Goal: Information Seeking & Learning: Learn about a topic

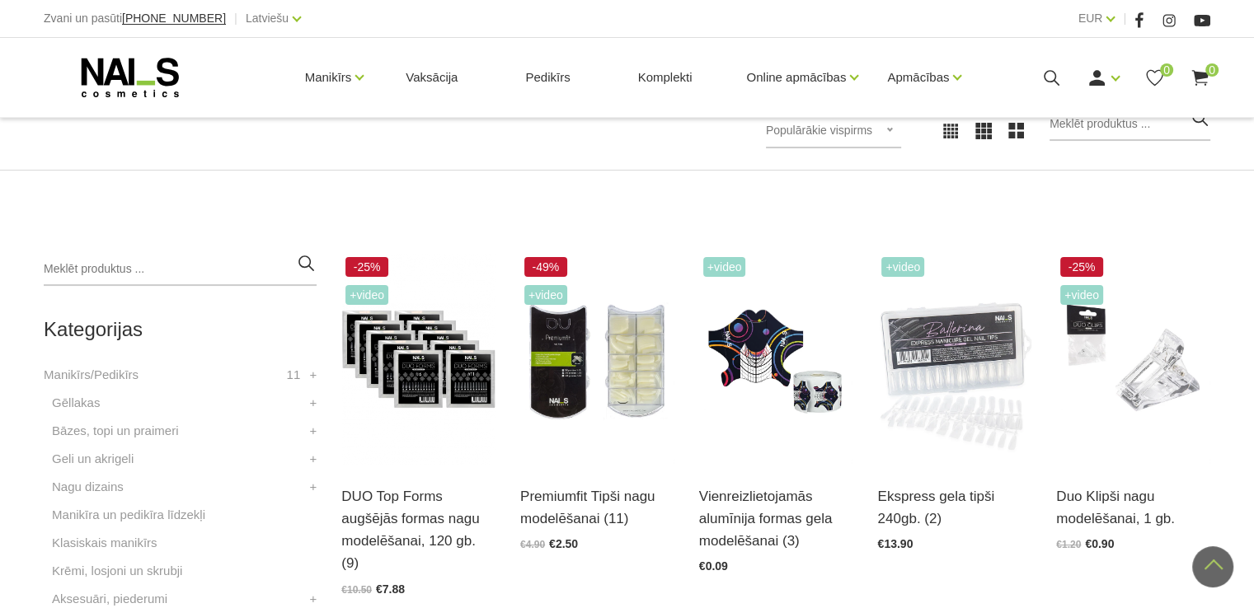
scroll to position [252, 0]
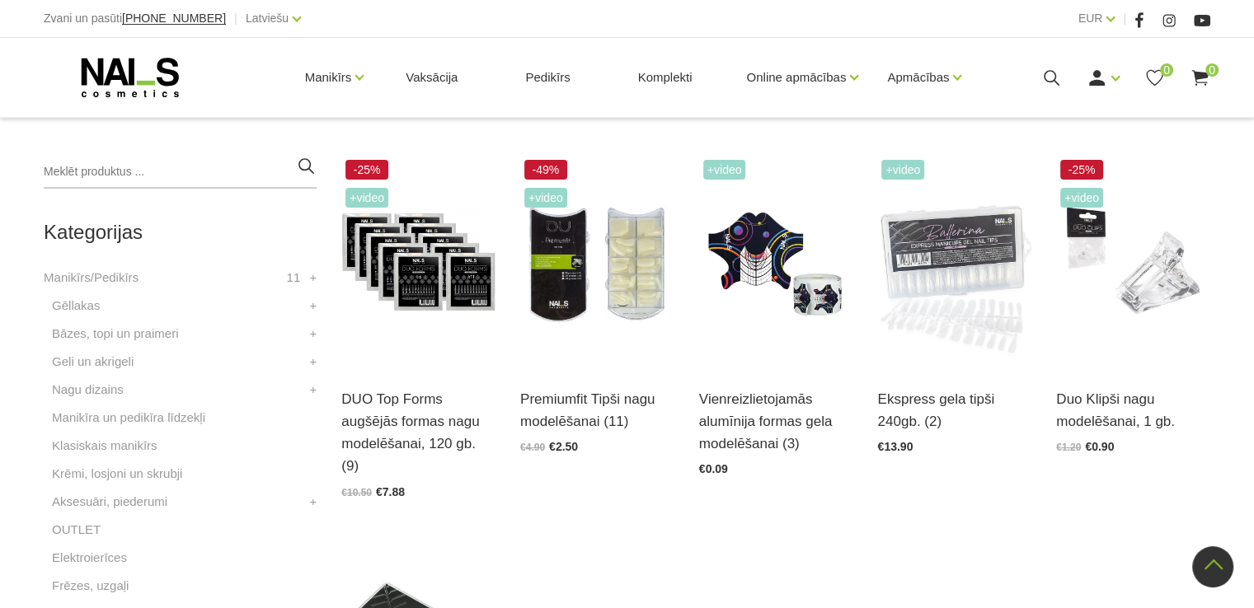
drag, startPoint x: 1259, startPoint y: 81, endPoint x: 1230, endPoint y: 205, distance: 127.8
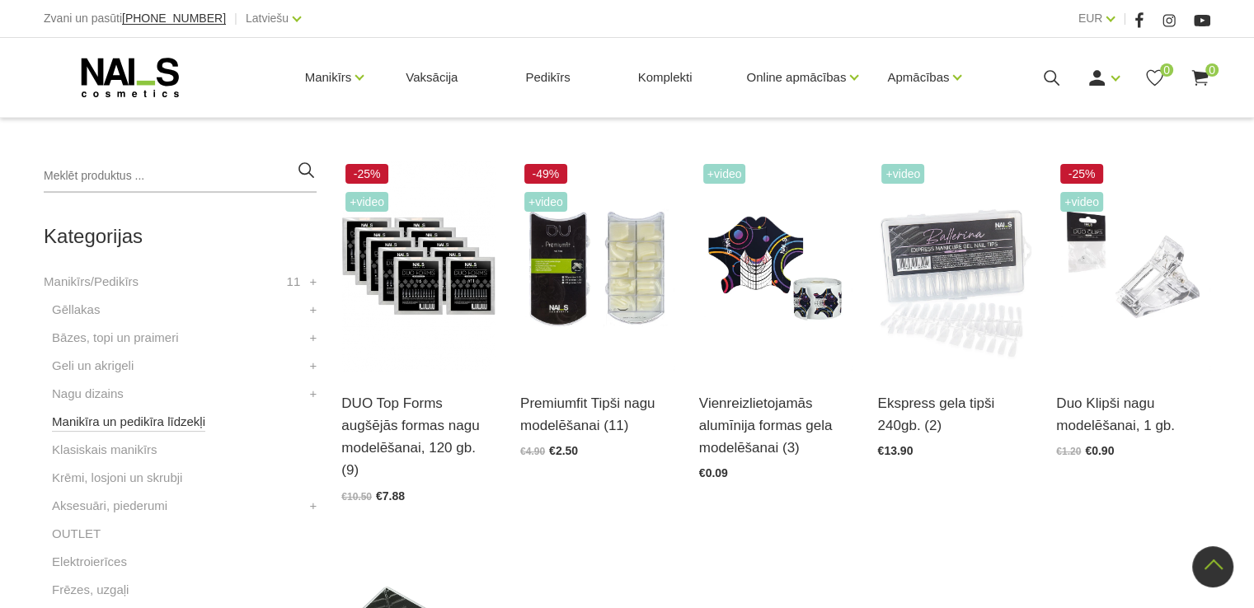
click at [118, 425] on link "Manikīra un pedikīra līdzekļi" at bounding box center [128, 422] width 153 height 20
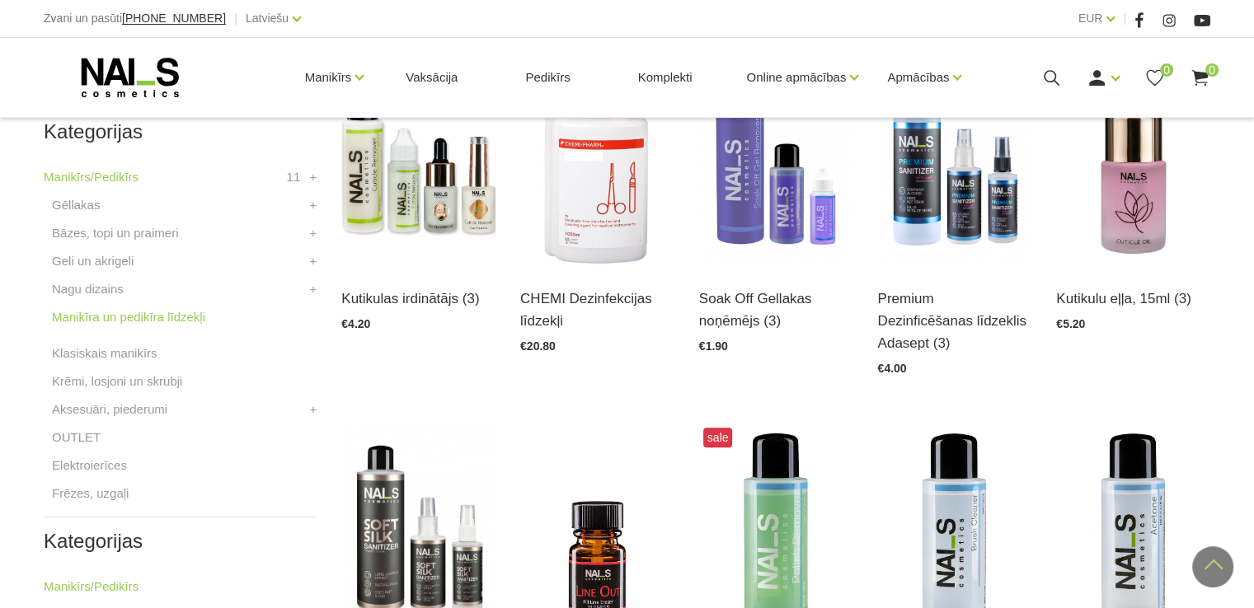
scroll to position [460, 0]
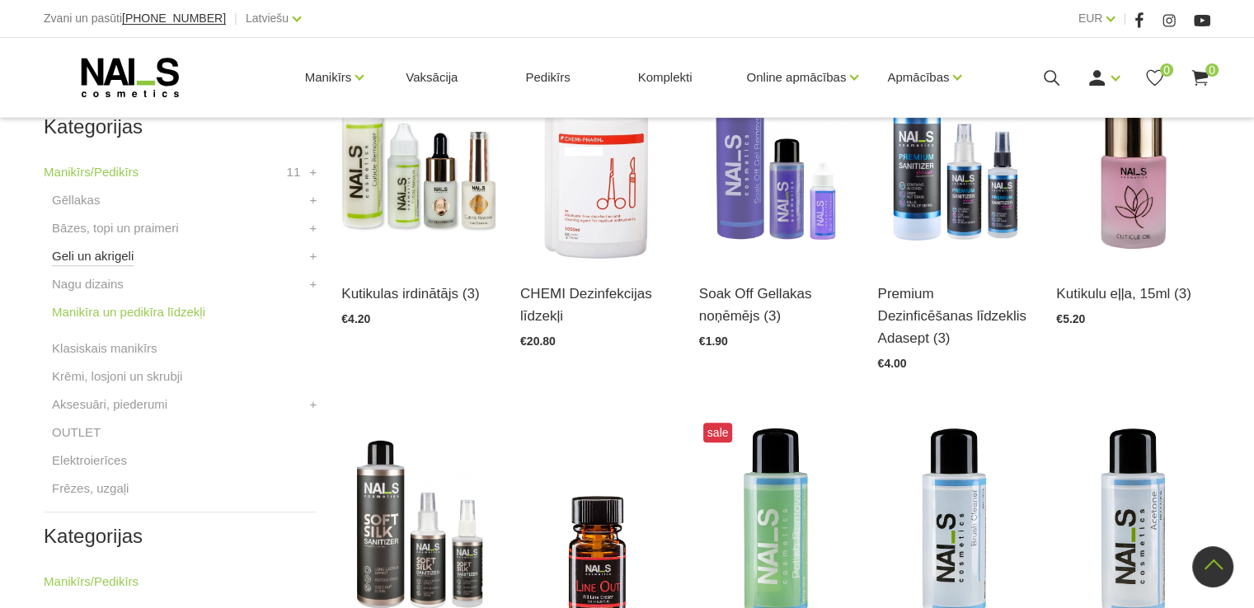
click at [102, 256] on link "Geli un akrigeli" at bounding box center [93, 257] width 82 height 20
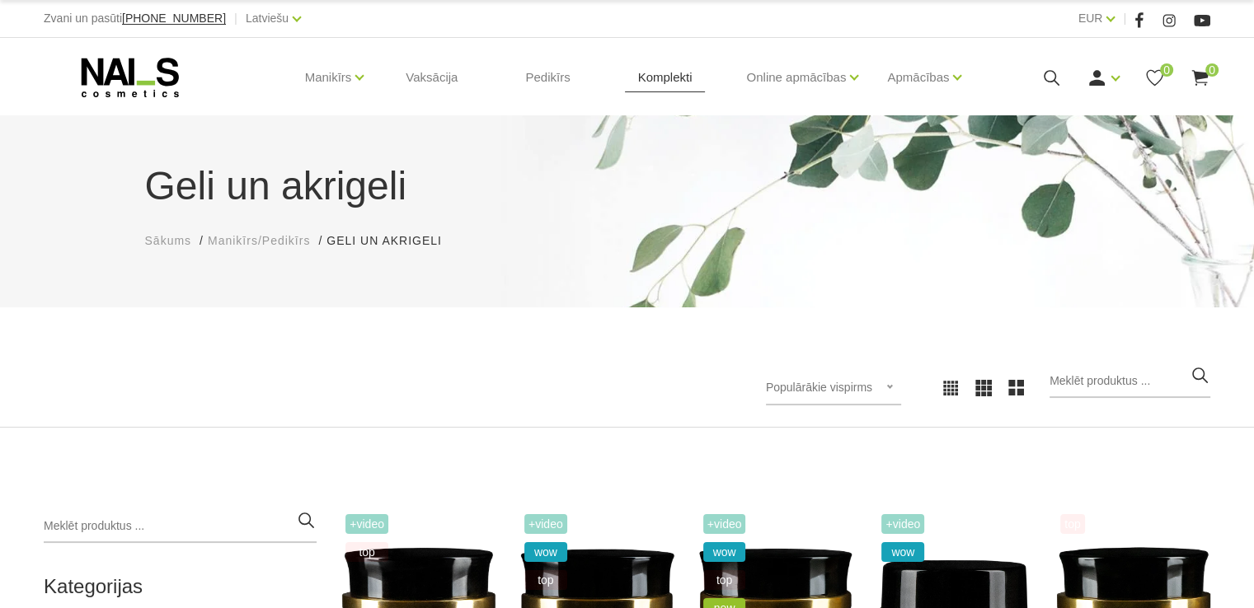
click at [656, 78] on link "Komplekti" at bounding box center [665, 77] width 81 height 79
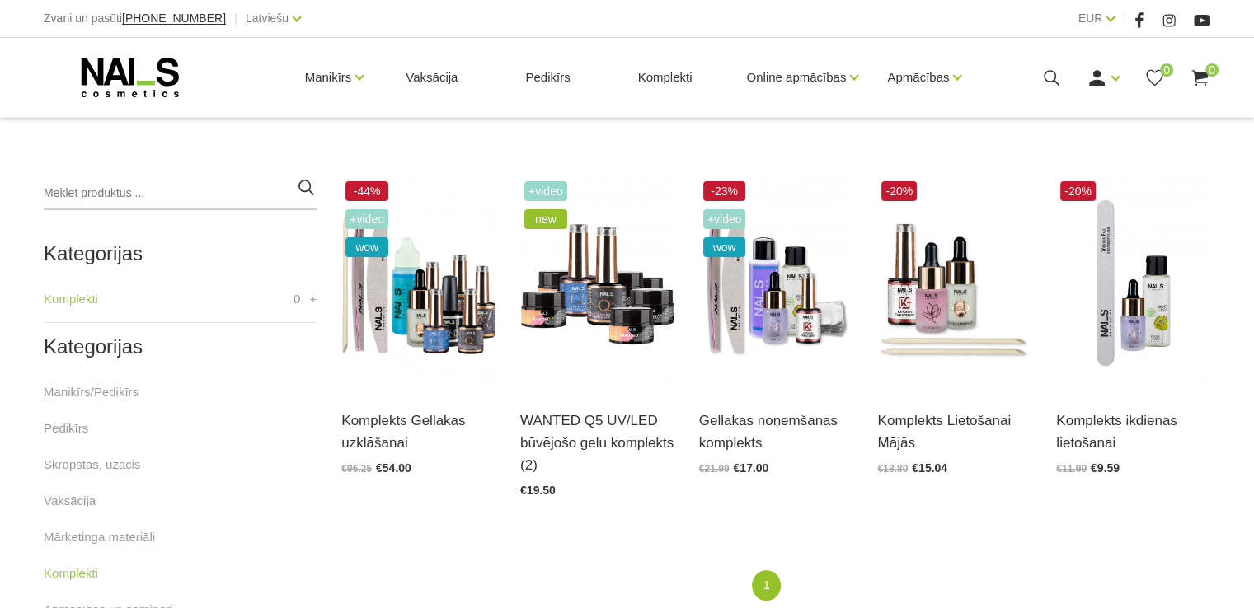
scroll to position [373, 0]
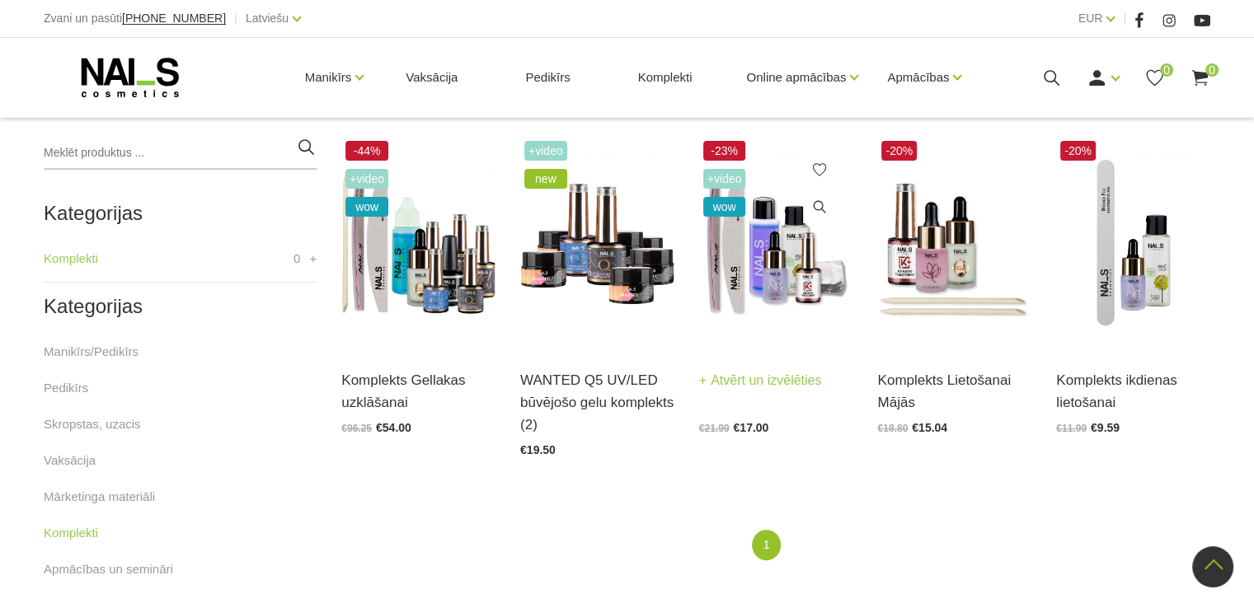
click at [741, 284] on img at bounding box center [776, 243] width 154 height 212
click at [407, 229] on img at bounding box center [418, 243] width 154 height 212
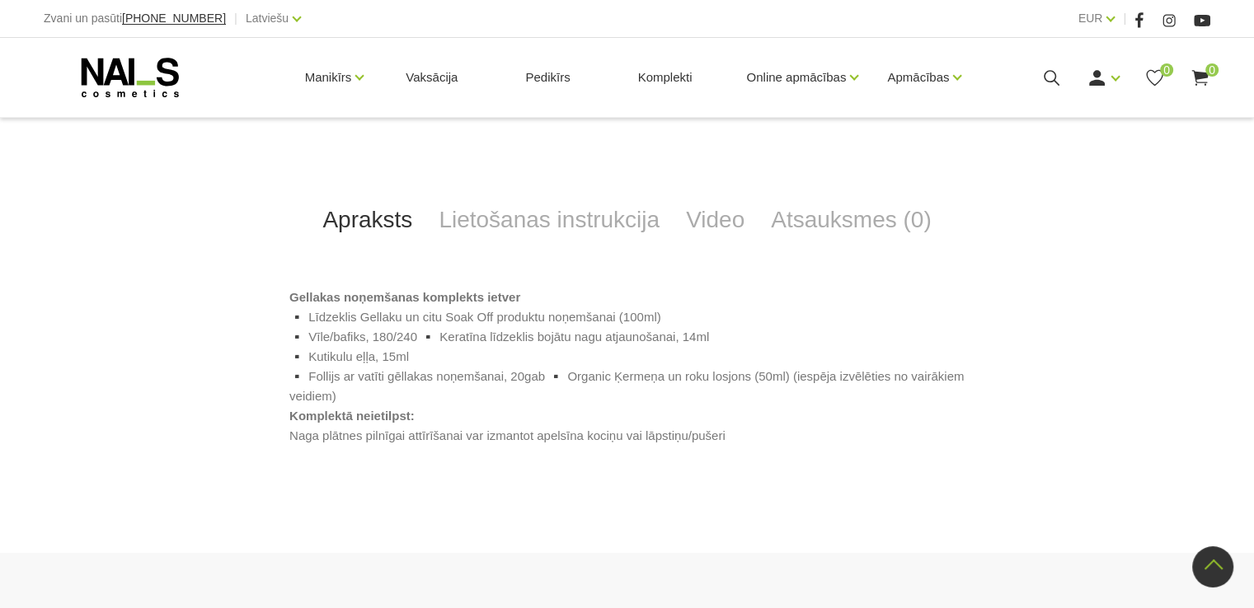
scroll to position [678, 0]
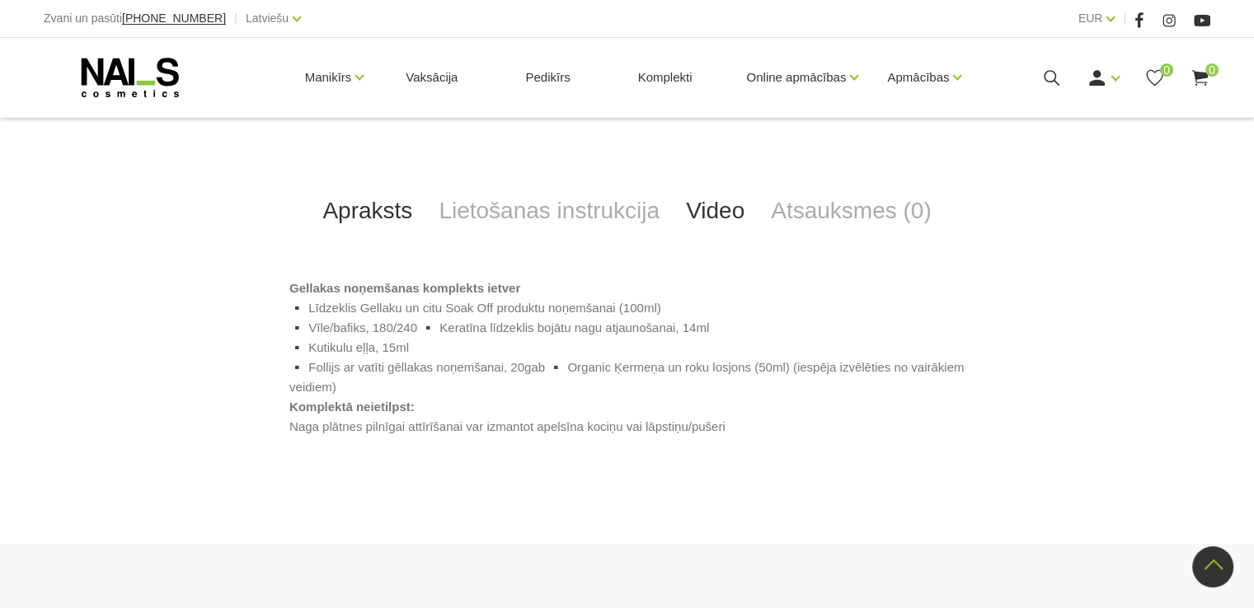
click at [726, 204] on link "Video" at bounding box center [715, 211] width 85 height 54
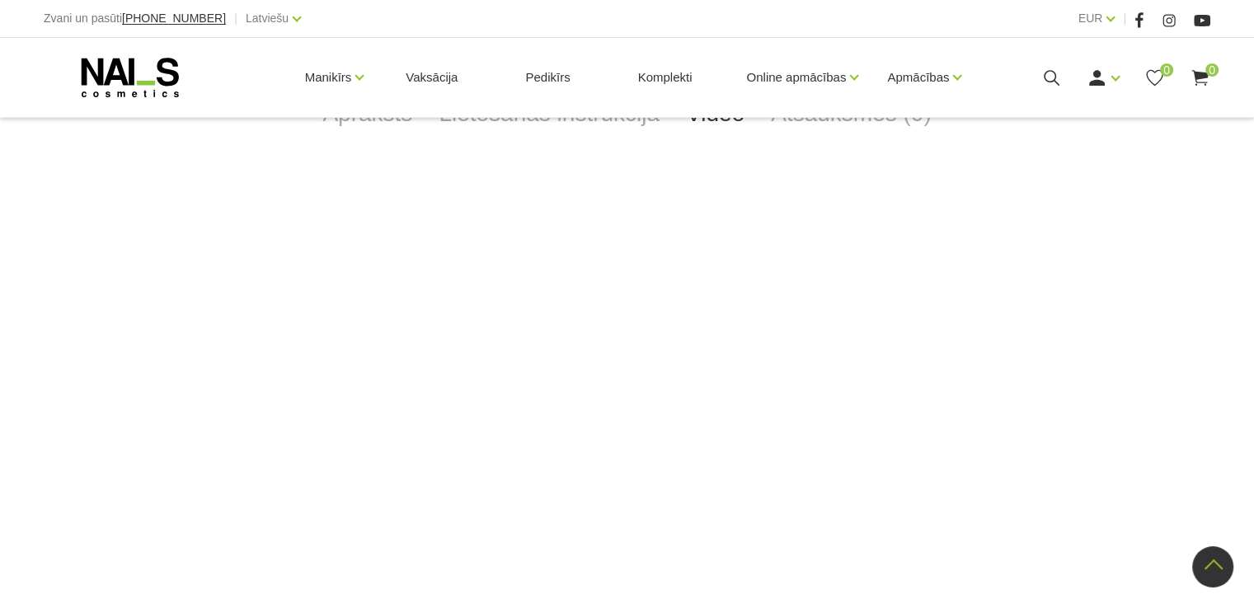
scroll to position [782, 0]
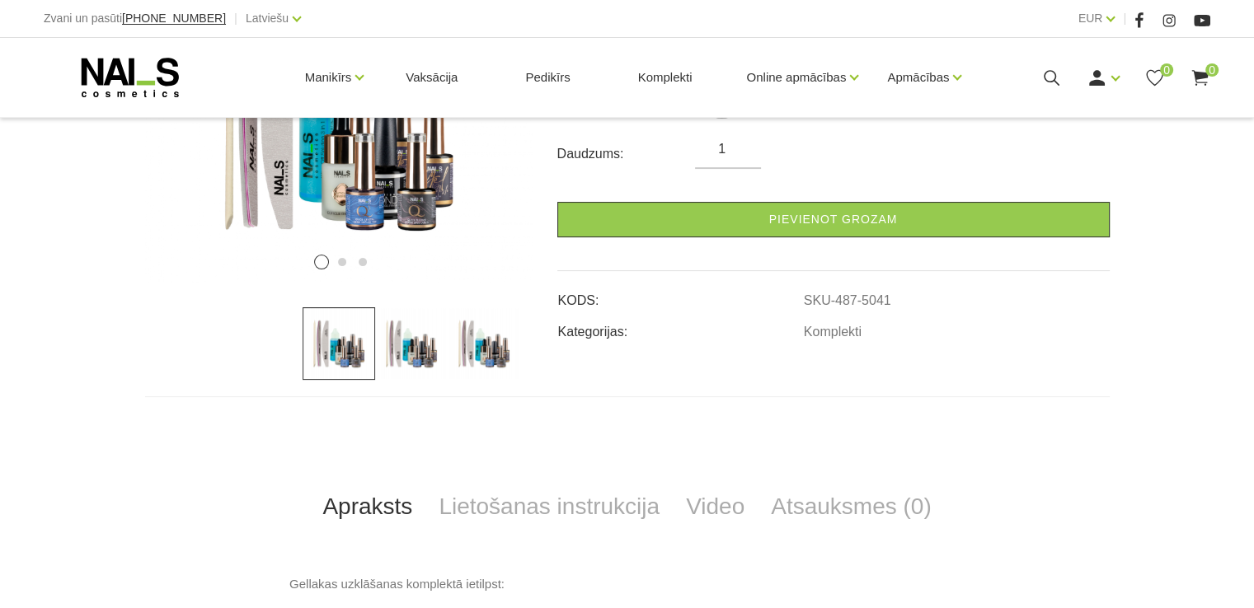
scroll to position [396, 0]
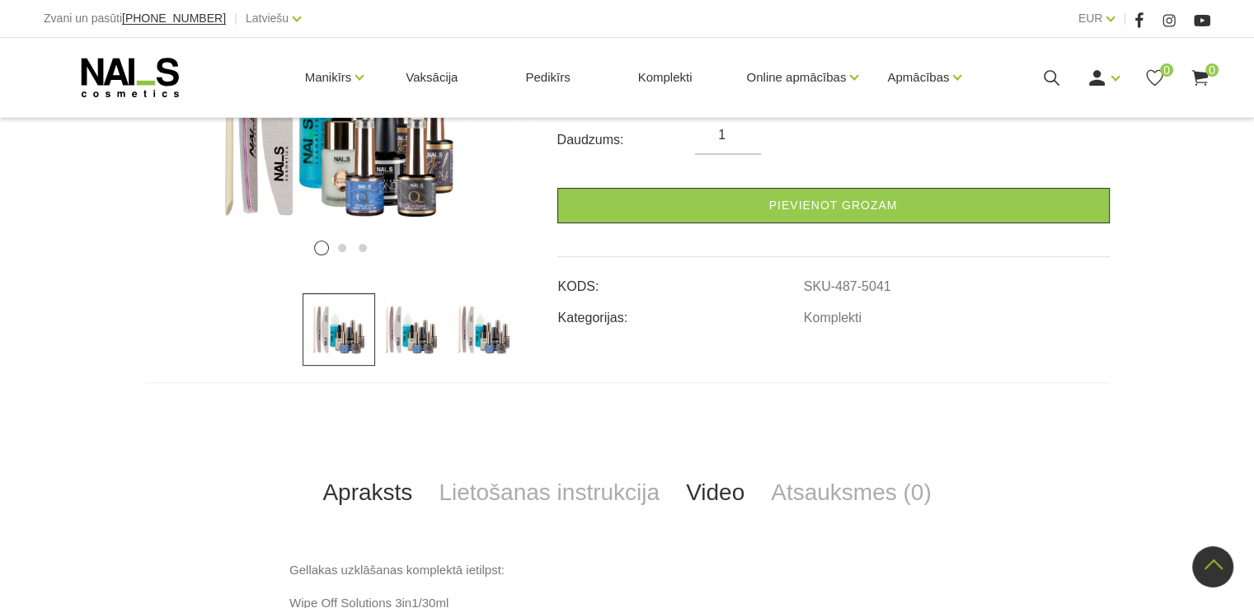
click at [749, 488] on link "Video" at bounding box center [715, 493] width 85 height 54
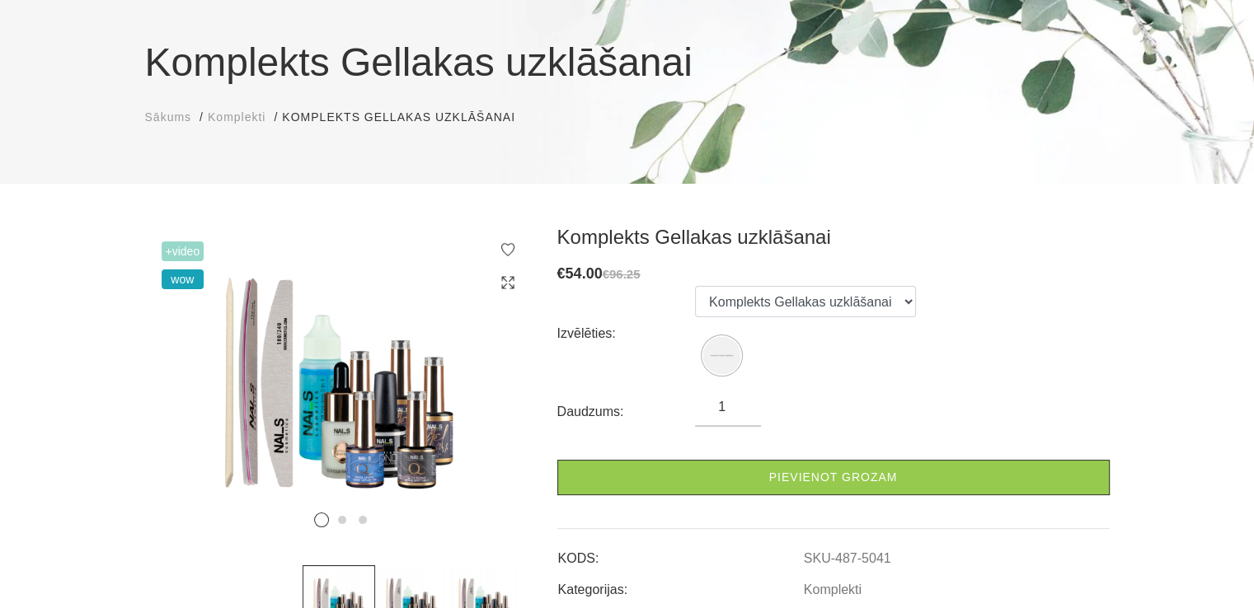
scroll to position [9, 0]
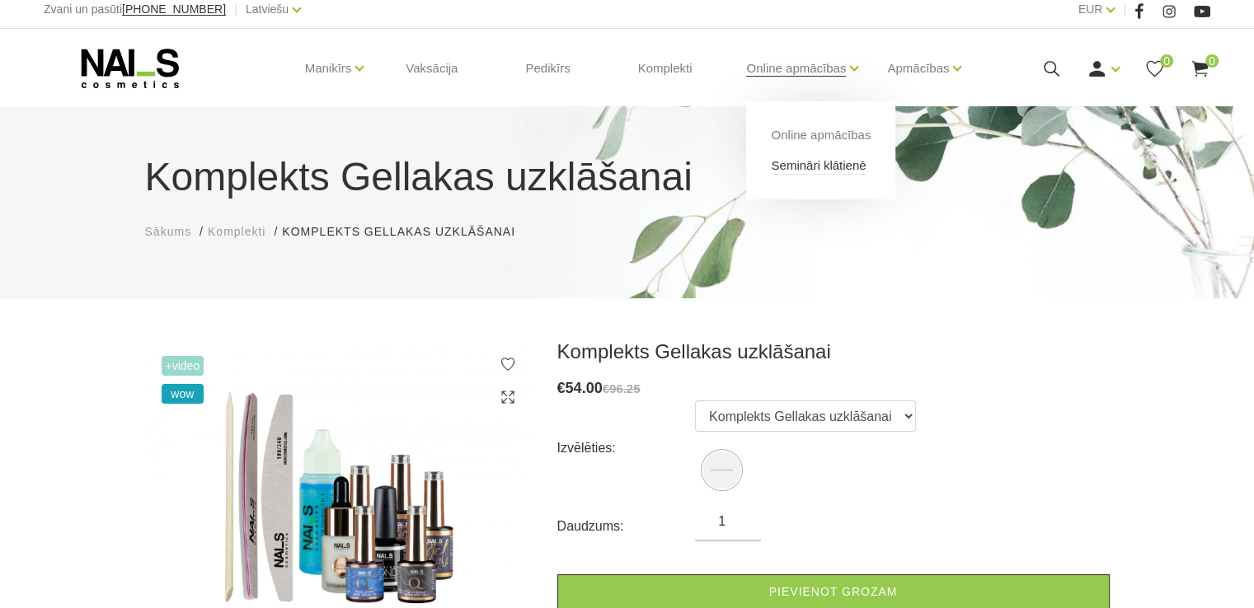
click at [808, 164] on link "Semināri klātienē" at bounding box center [818, 166] width 95 height 18
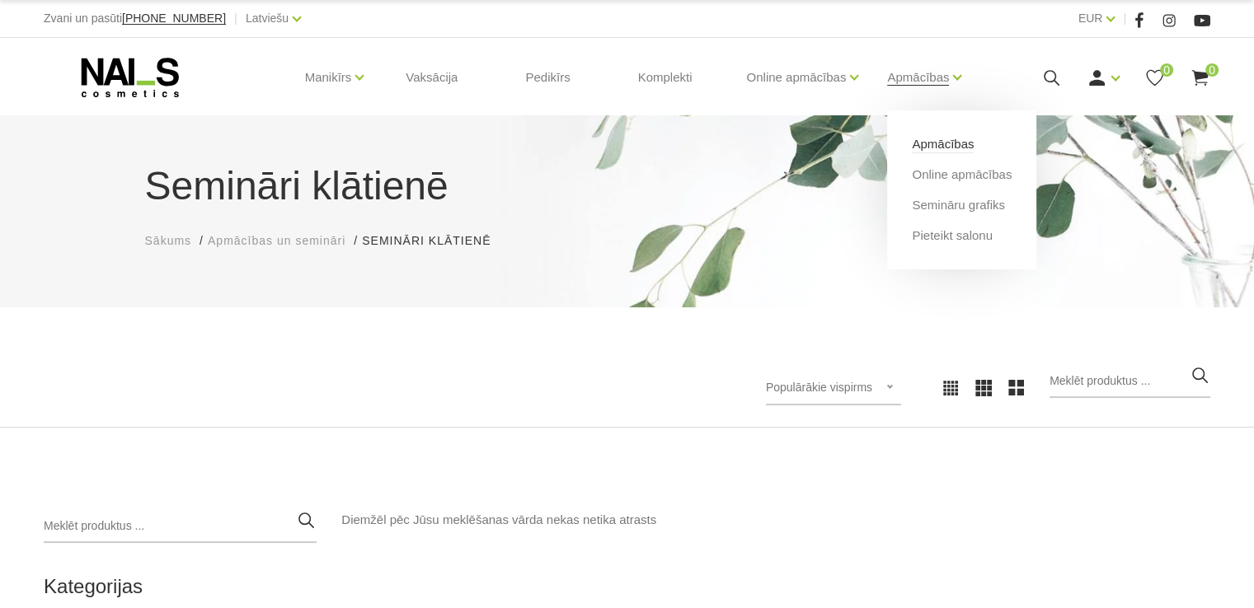
click at [946, 143] on link "Apmācības" at bounding box center [943, 144] width 62 height 18
